Goal: Check status: Check status

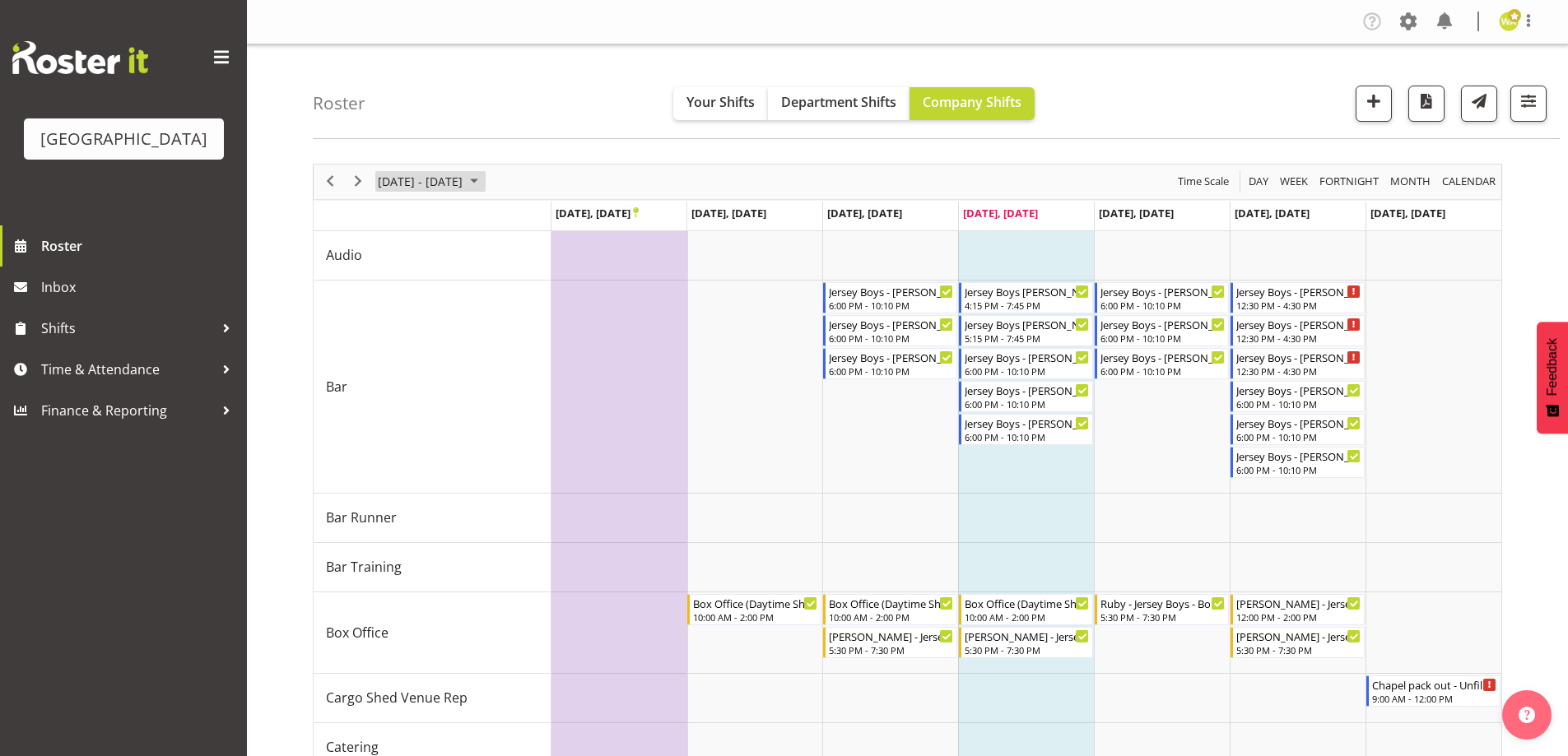
scroll to position [164, 0]
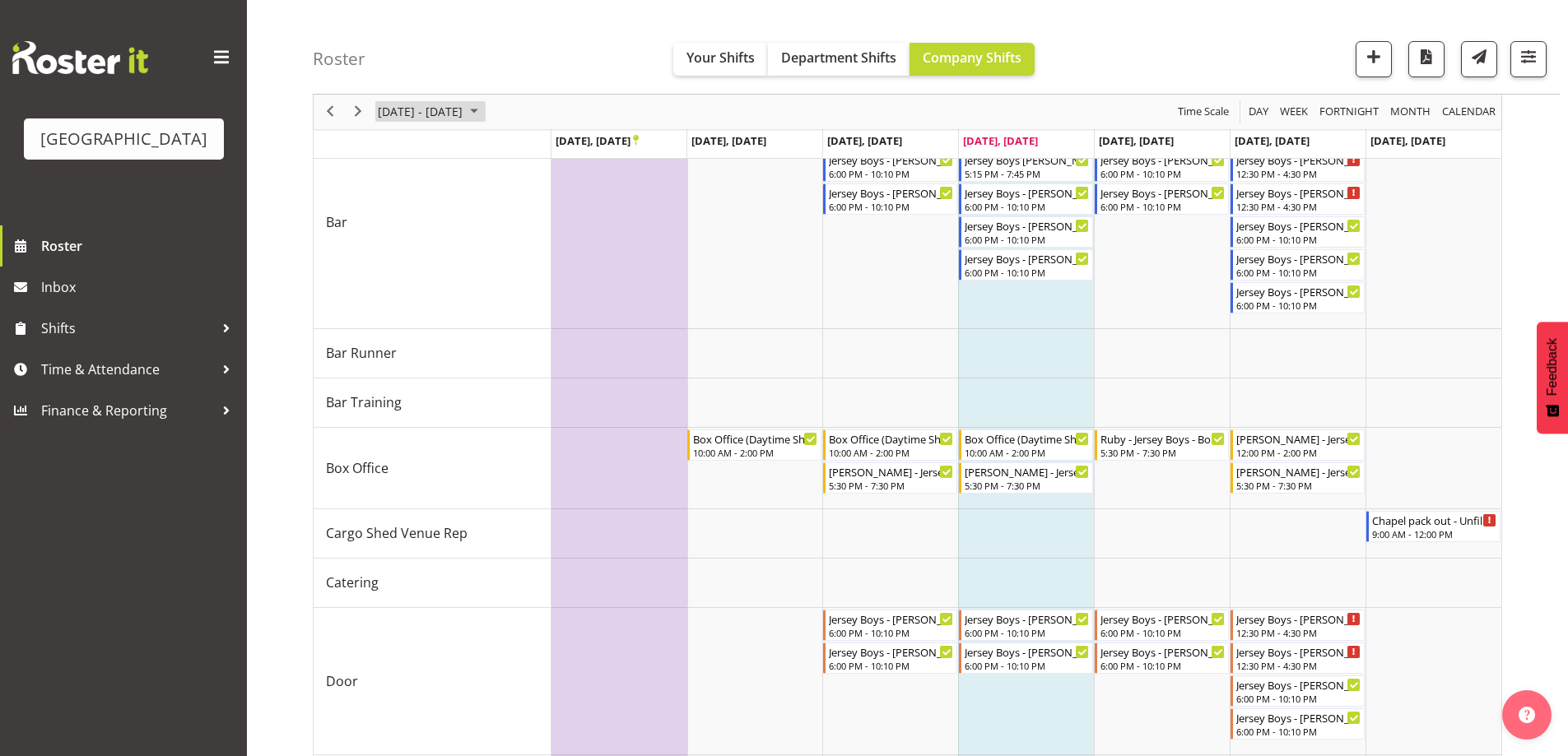
click at [464, 102] on span "[DATE] - [DATE]" at bounding box center [420, 112] width 88 height 21
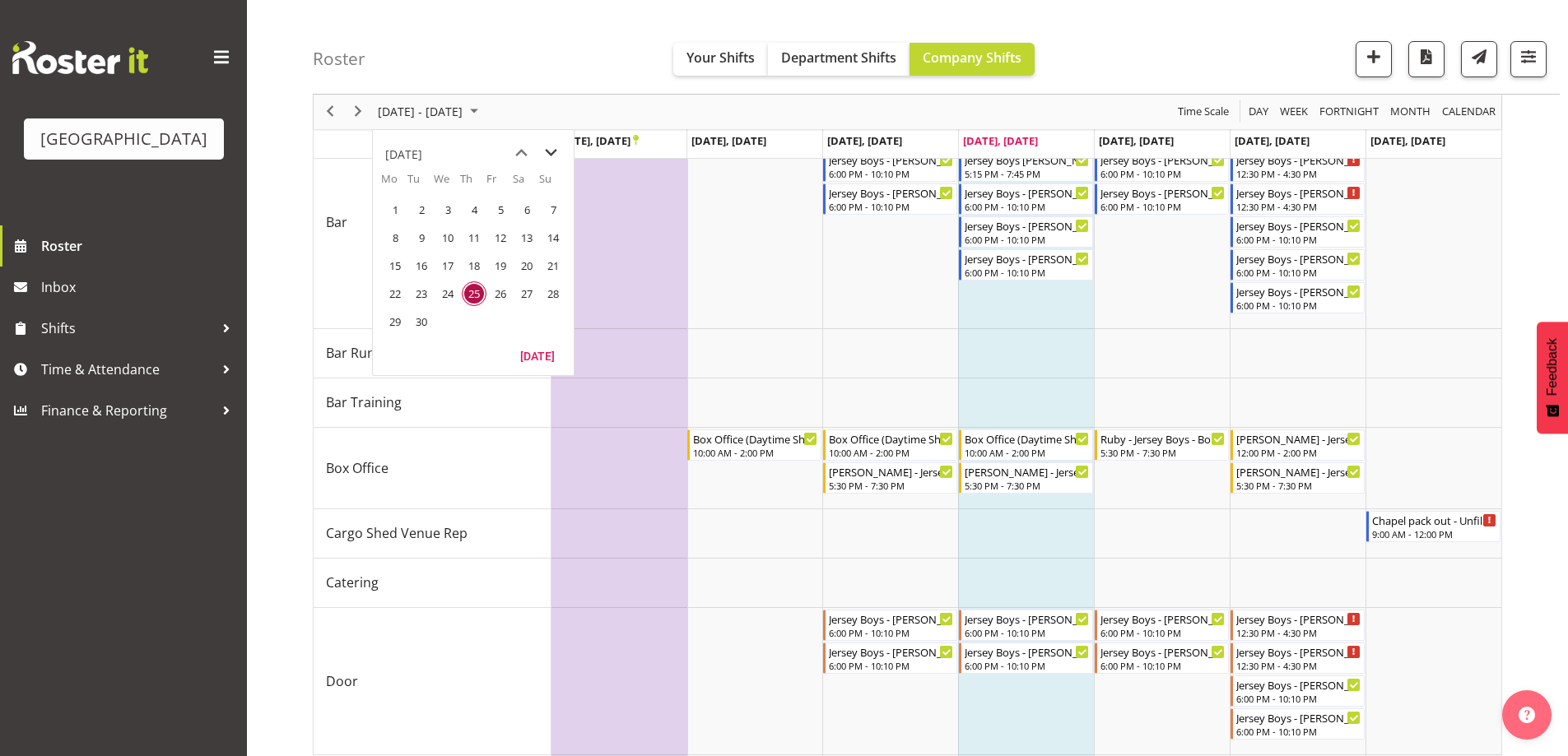
click at [545, 151] on span "next month" at bounding box center [551, 153] width 29 height 30
click at [416, 235] on span "7" at bounding box center [421, 237] width 25 height 25
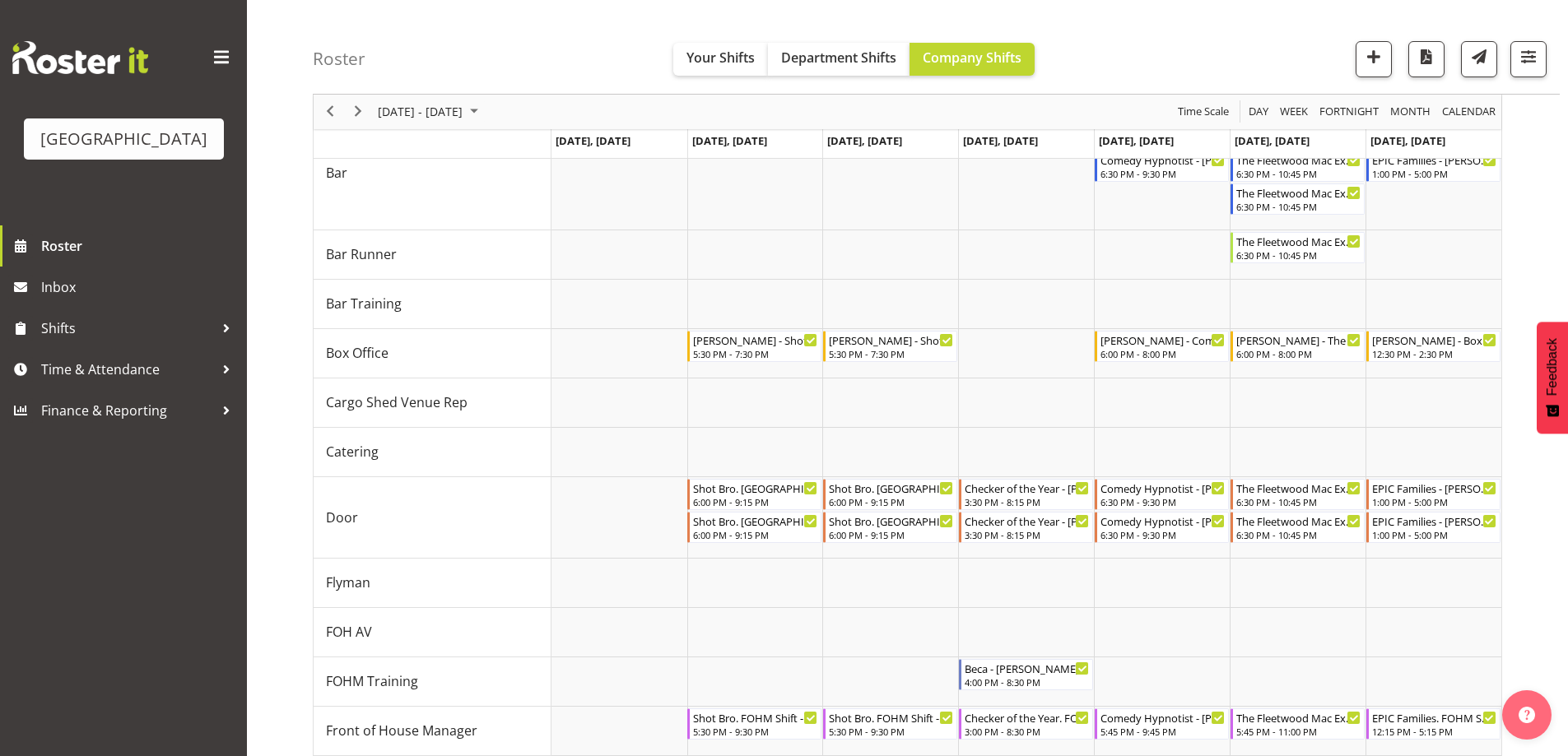
click at [1177, 54] on div "Roster Your Shifts Department Shifts Company Shifts All Locations [GEOGRAPHIC_D…" at bounding box center [936, 47] width 1247 height 94
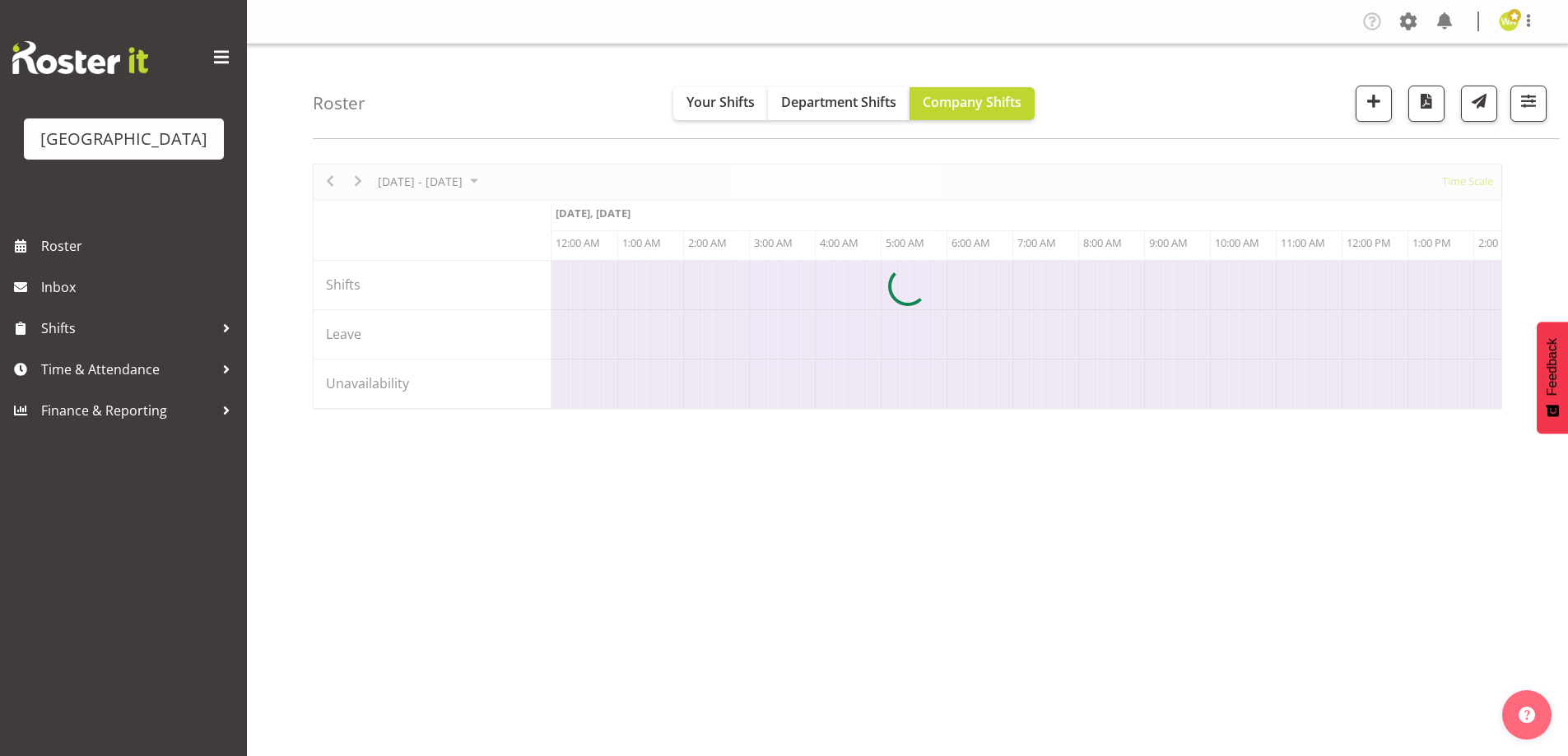
scroll to position [0, 4740]
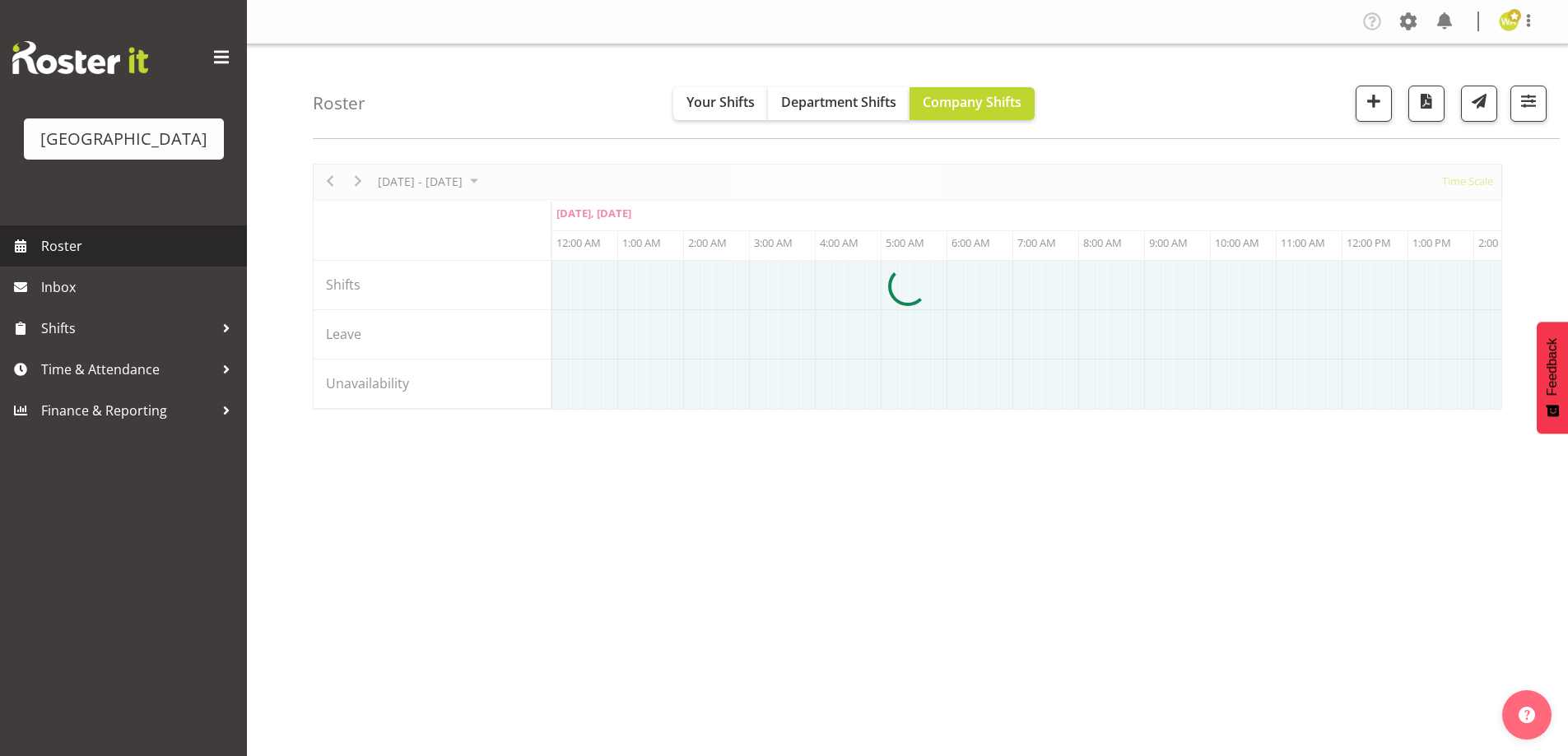
click at [63, 258] on span "Roster" at bounding box center [139, 245] width 197 height 25
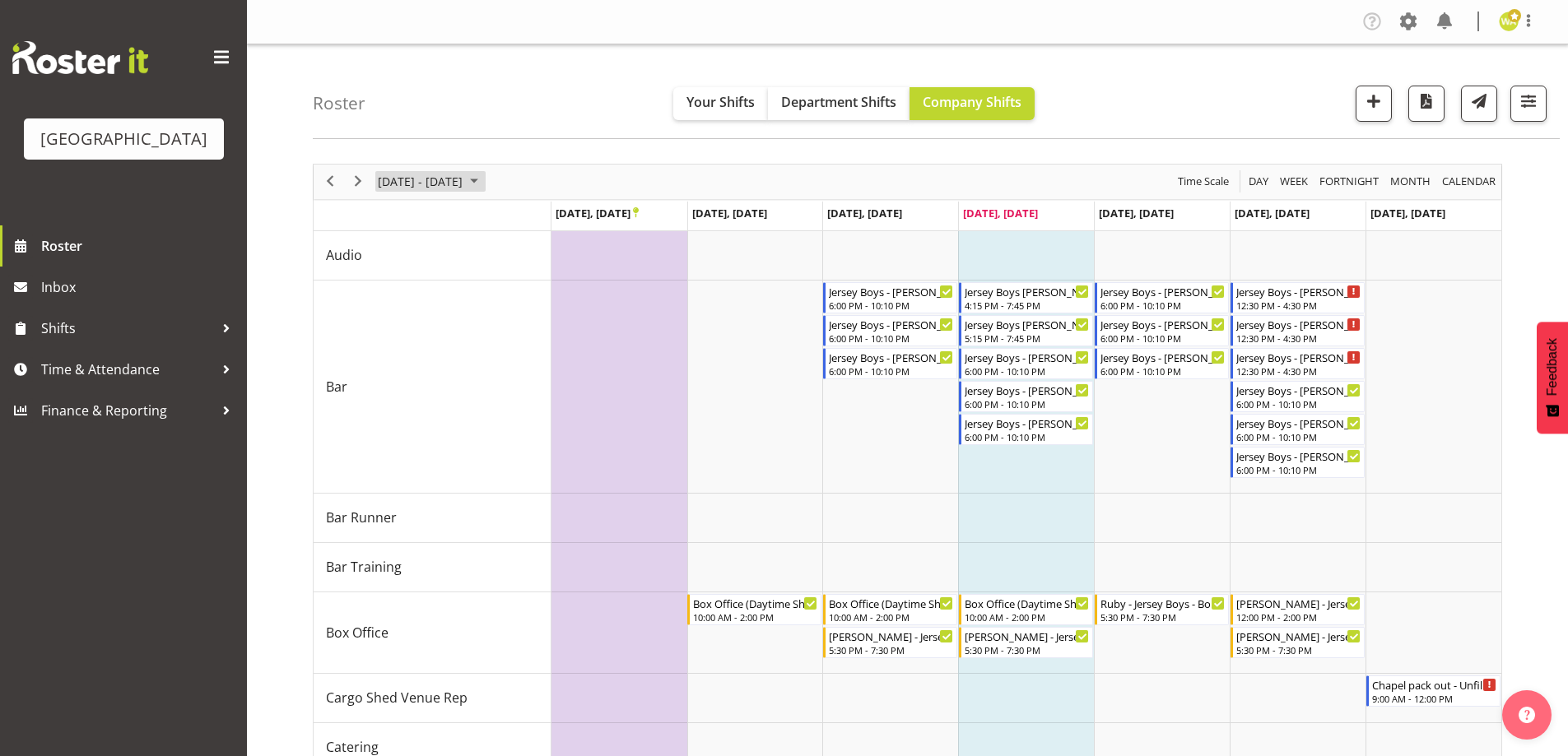
click at [484, 177] on span "September 2025" at bounding box center [474, 181] width 20 height 21
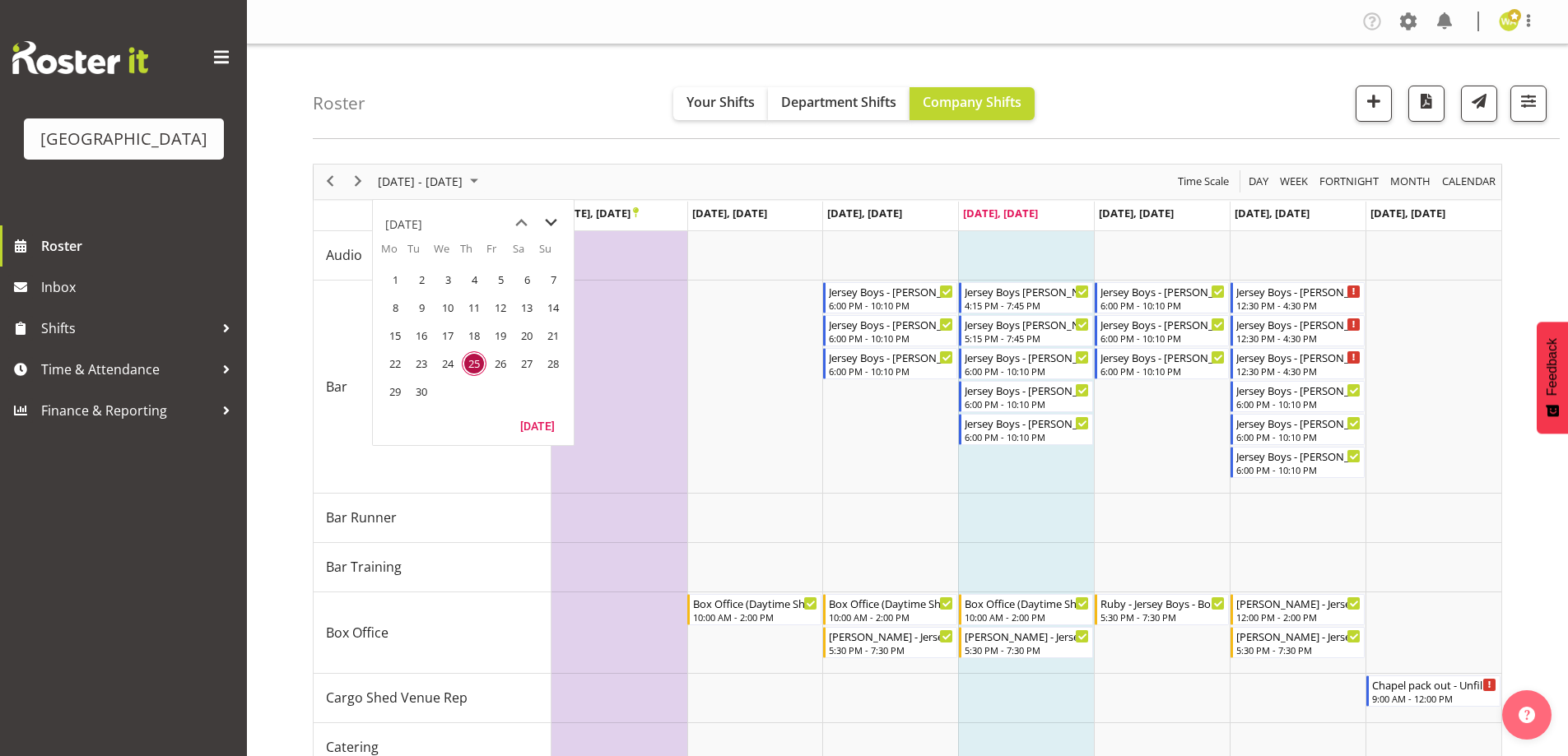
click at [554, 218] on span "next month" at bounding box center [551, 223] width 29 height 30
click at [504, 367] on span "24" at bounding box center [500, 363] width 25 height 25
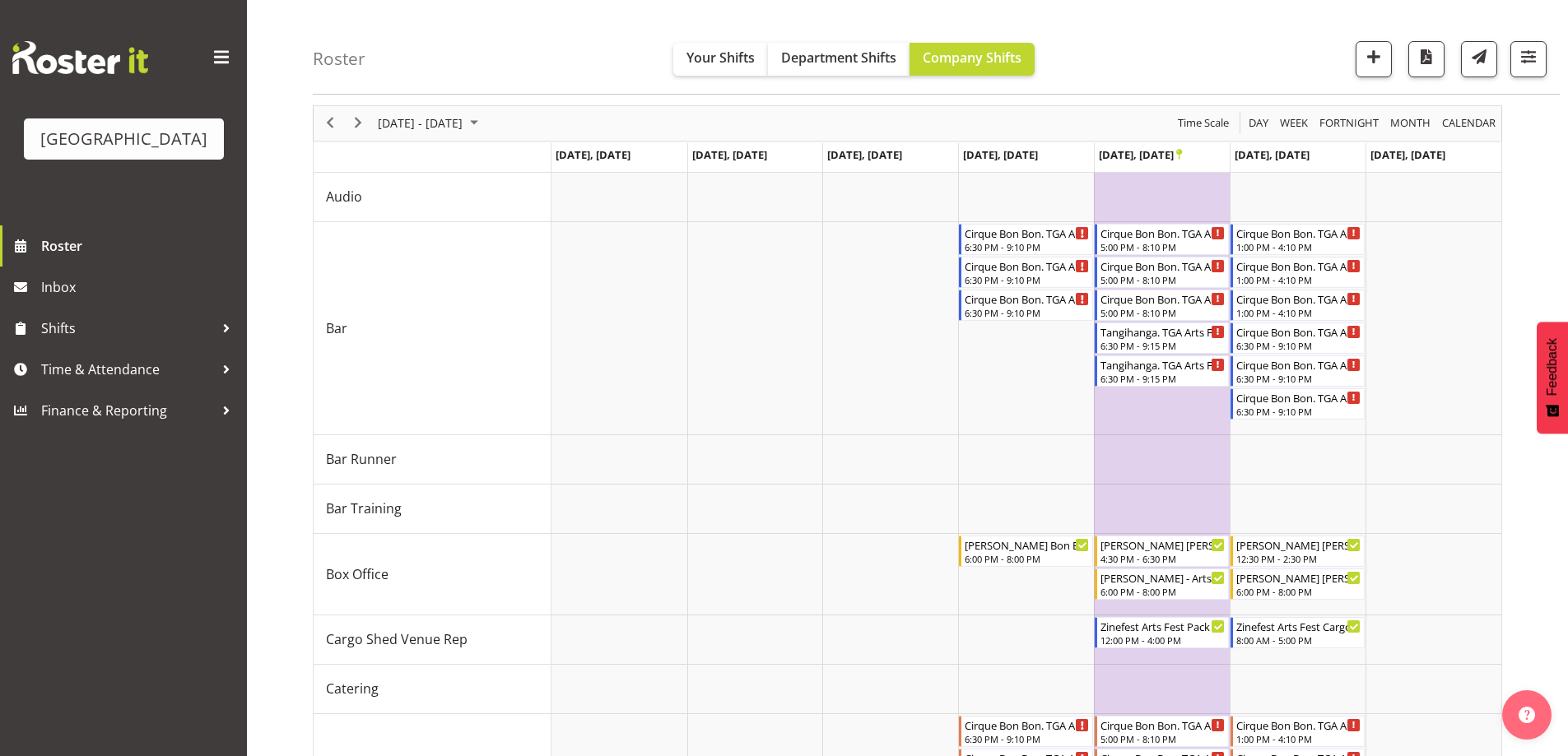
scroll to position [61, 0]
click at [514, 30] on div "Roster Your Shifts Department Shifts Company Shifts All Locations [GEOGRAPHIC_D…" at bounding box center [936, 47] width 1247 height 94
click at [456, 115] on span "[DATE] - [DATE]" at bounding box center [420, 120] width 88 height 21
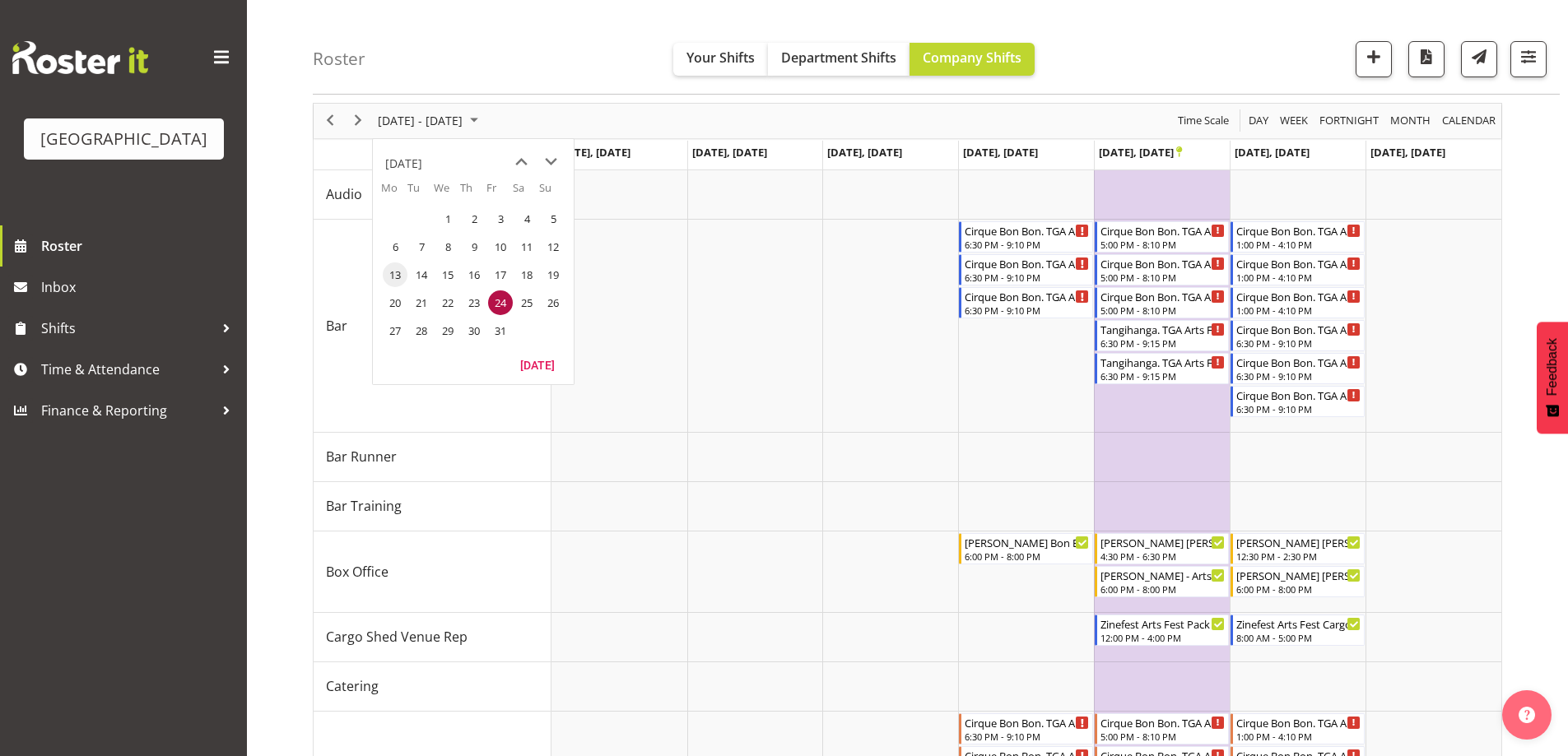
click at [395, 270] on span "13" at bounding box center [394, 274] width 25 height 25
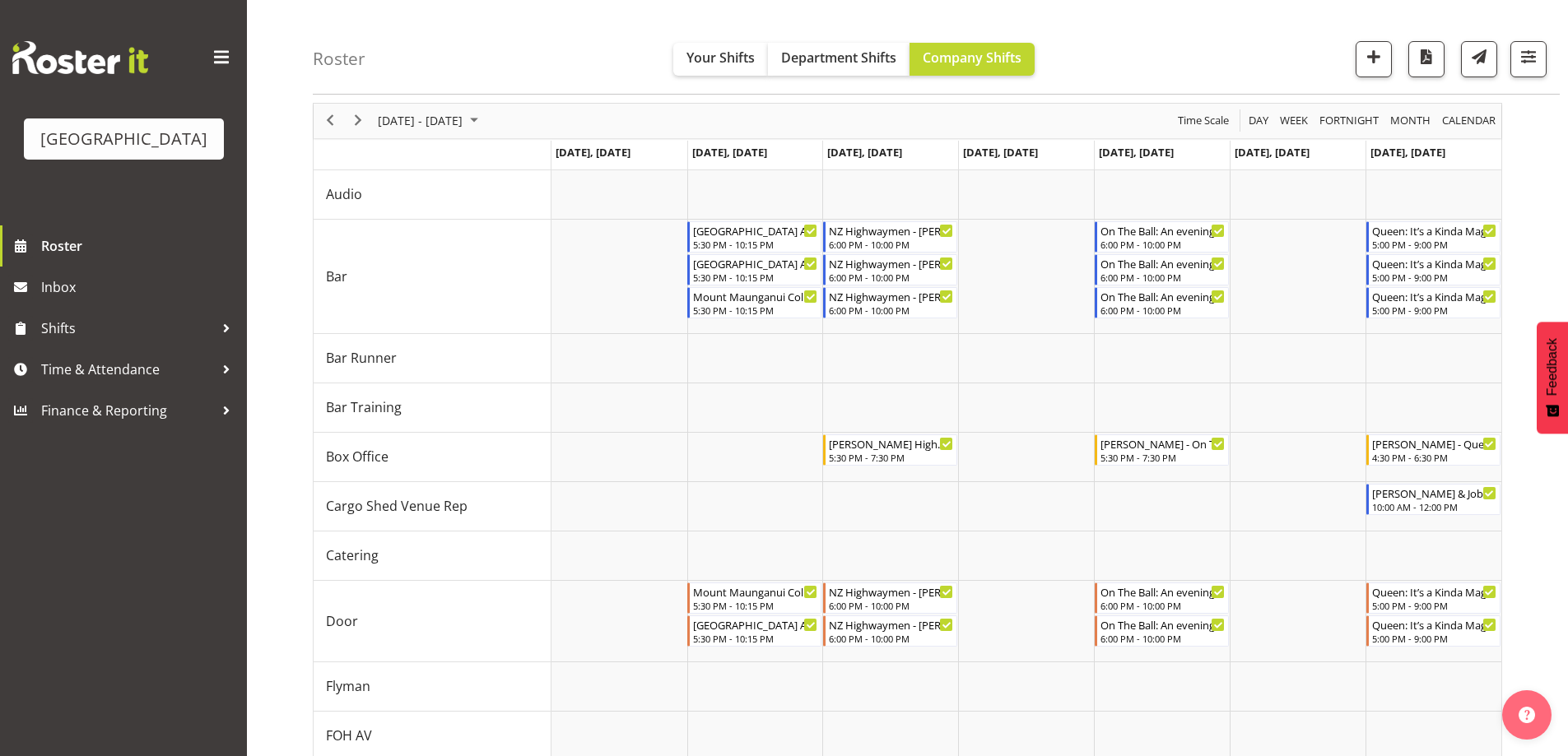
click at [1164, 55] on div "Roster Your Shifts Department Shifts Company Shifts All Locations [GEOGRAPHIC_D…" at bounding box center [936, 47] width 1247 height 94
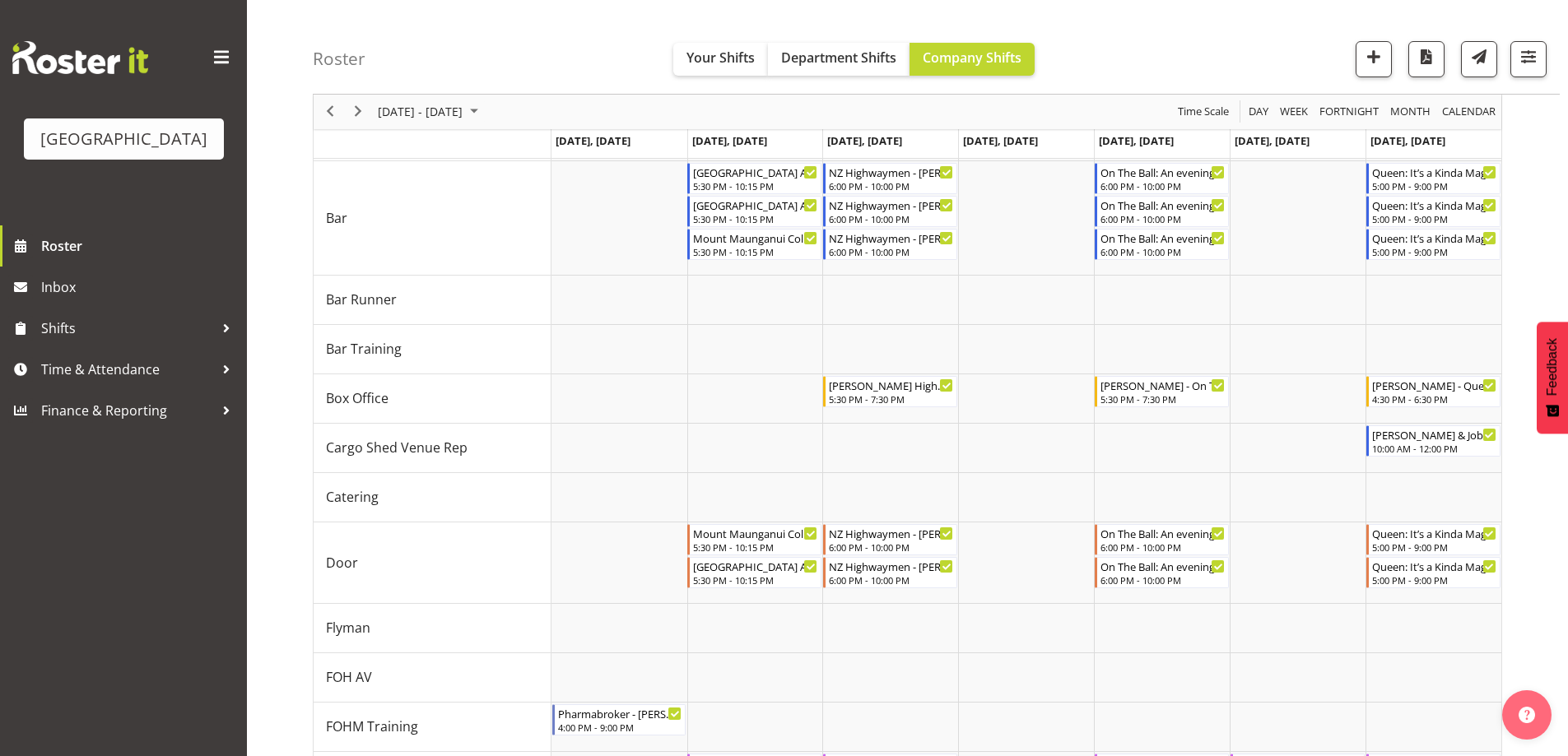
scroll to position [144, 0]
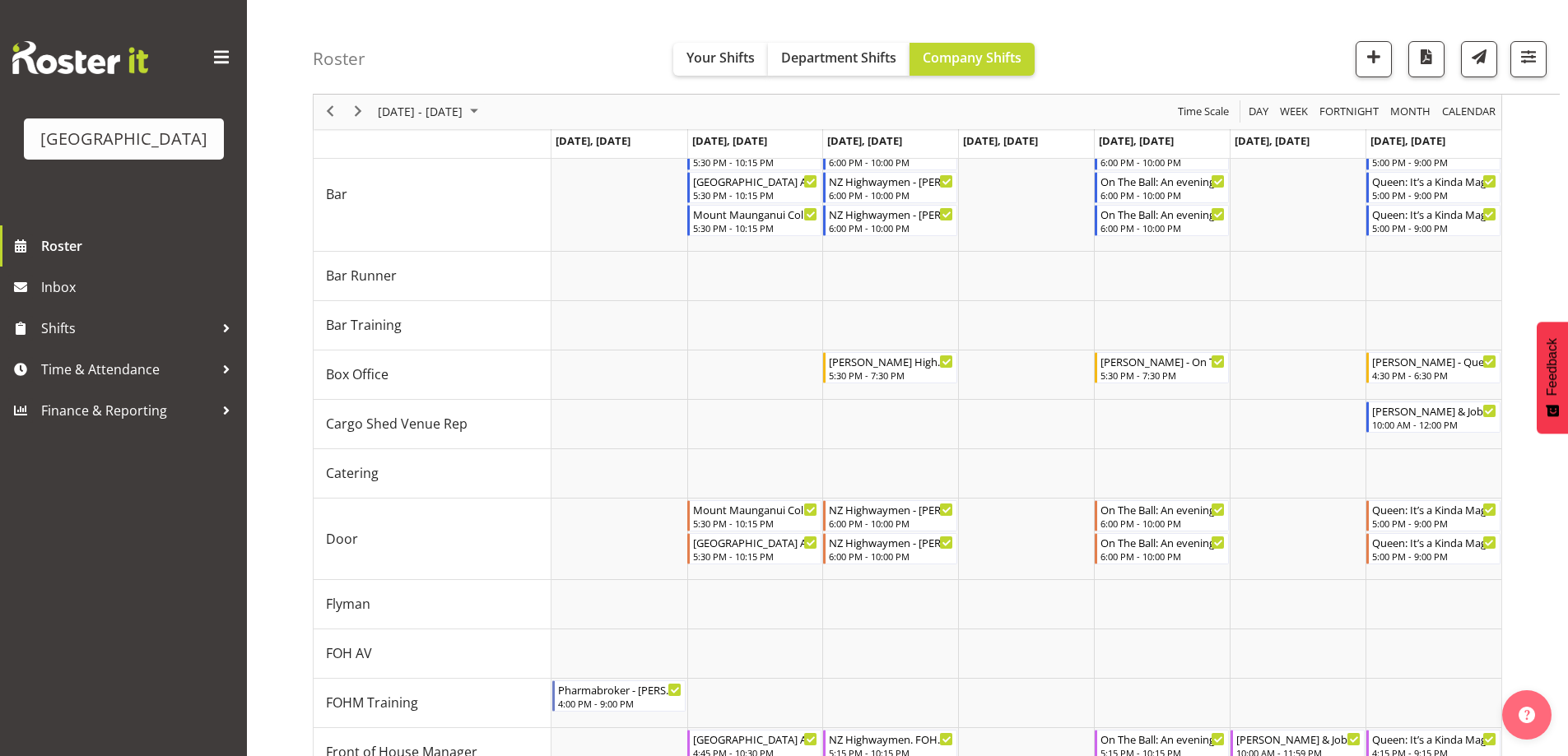
click at [468, 42] on div "Roster Your Shifts Department Shifts Company Shifts All Locations [GEOGRAPHIC_D…" at bounding box center [936, 47] width 1247 height 94
click at [464, 103] on span "[DATE] - [DATE]" at bounding box center [420, 112] width 88 height 21
click at [555, 297] on span "26" at bounding box center [553, 293] width 25 height 25
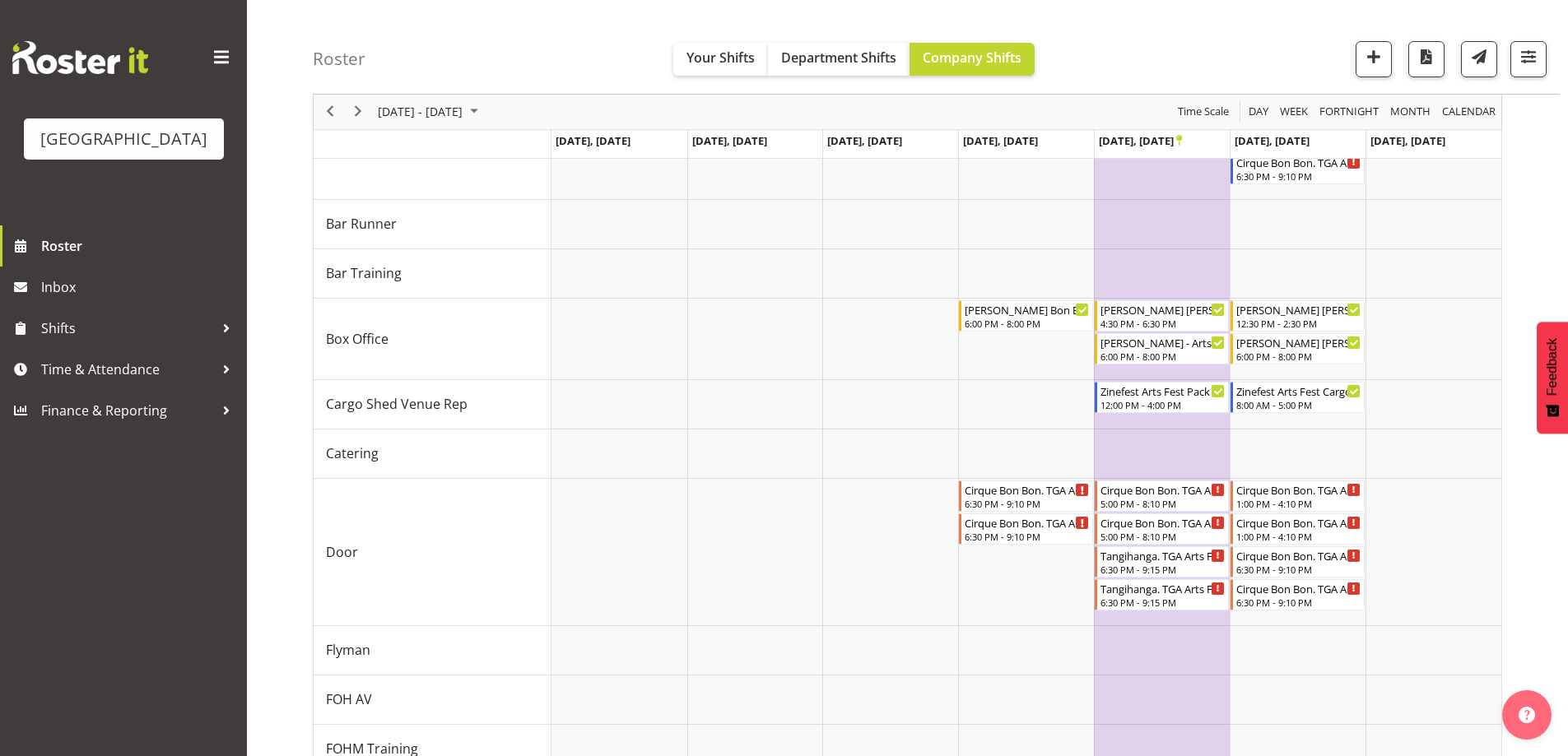
scroll to position [295, 0]
click at [473, 33] on div "Roster Your Shifts Department Shifts Company Shifts All Locations [GEOGRAPHIC_D…" at bounding box center [936, 47] width 1247 height 94
drag, startPoint x: 416, startPoint y: 46, endPoint x: 354, endPoint y: 48, distance: 62.0
click at [354, 48] on div "Roster Your Shifts Department Shifts Company Shifts All Locations [GEOGRAPHIC_D…" at bounding box center [936, 47] width 1247 height 94
click at [373, 54] on div "Roster Your Shifts Department Shifts Company Shifts All Locations [GEOGRAPHIC_D…" at bounding box center [936, 47] width 1247 height 94
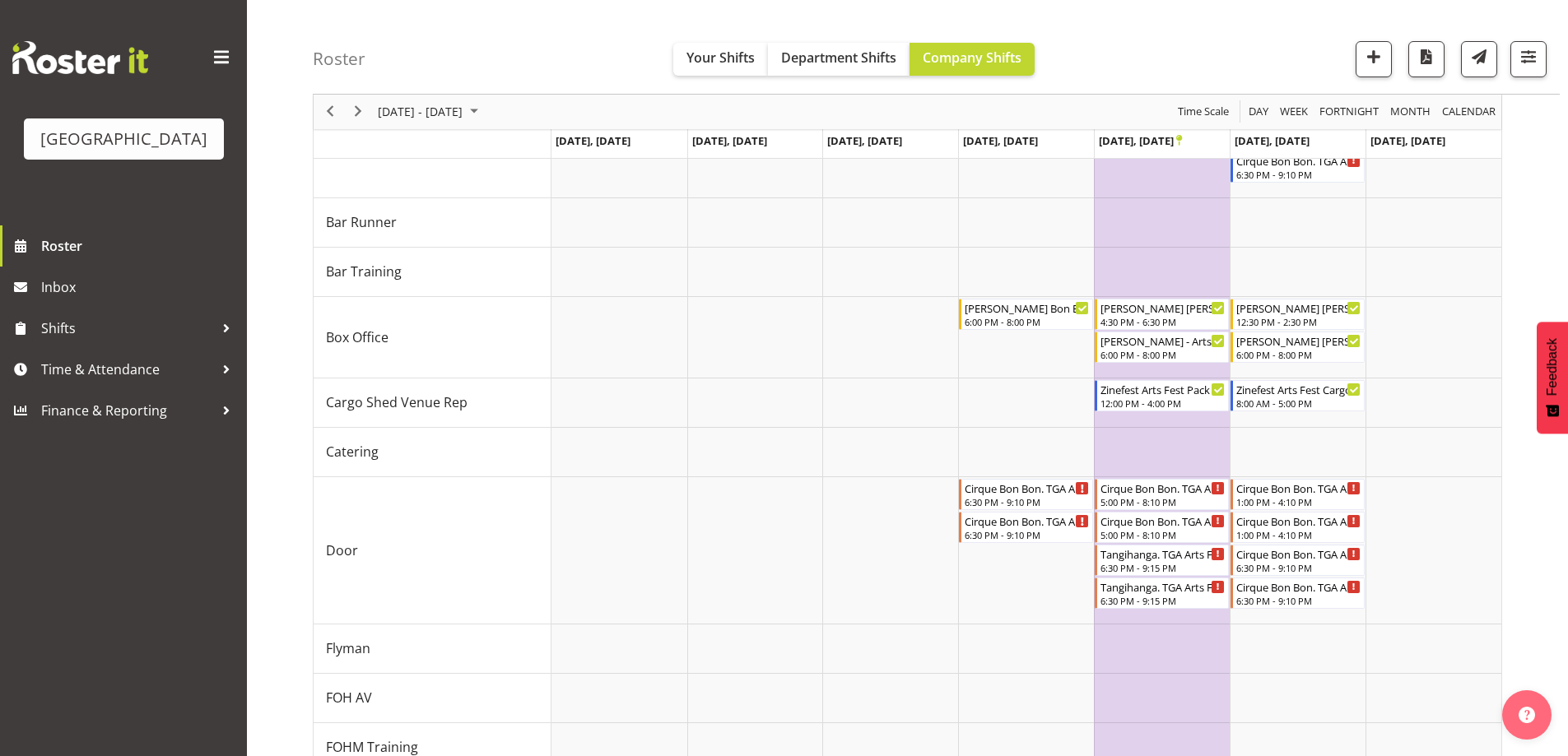
click at [374, 54] on div "Roster Your Shifts Department Shifts Company Shifts All Locations [GEOGRAPHIC_D…" at bounding box center [936, 47] width 1247 height 94
